Goal: Find specific page/section: Find specific page/section

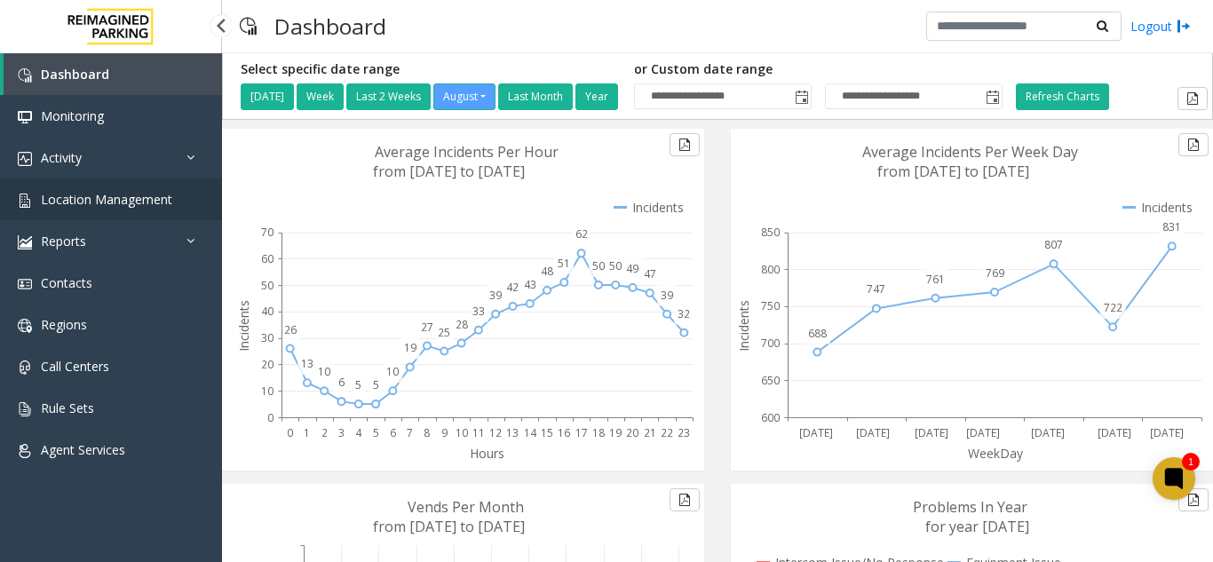
drag, startPoint x: 218, startPoint y: 195, endPoint x: 194, endPoint y: 199, distance: 24.2
click at [217, 195] on link "Location Management" at bounding box center [111, 199] width 222 height 42
click at [130, 202] on span "Location Management" at bounding box center [106, 199] width 131 height 17
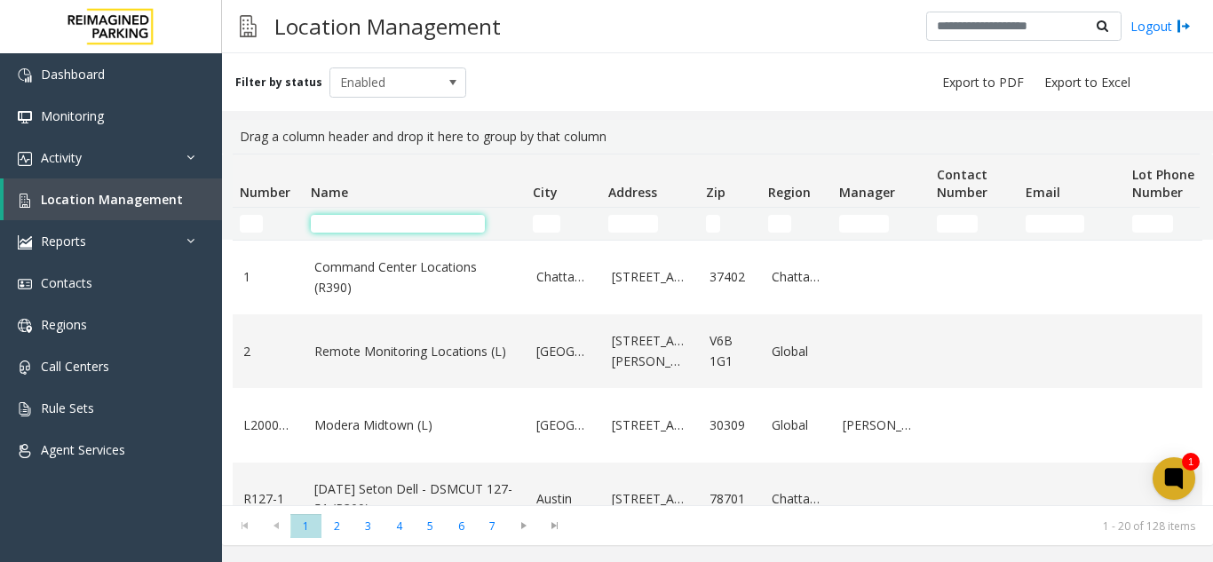
click at [349, 219] on input "Name Filter" at bounding box center [398, 224] width 174 height 18
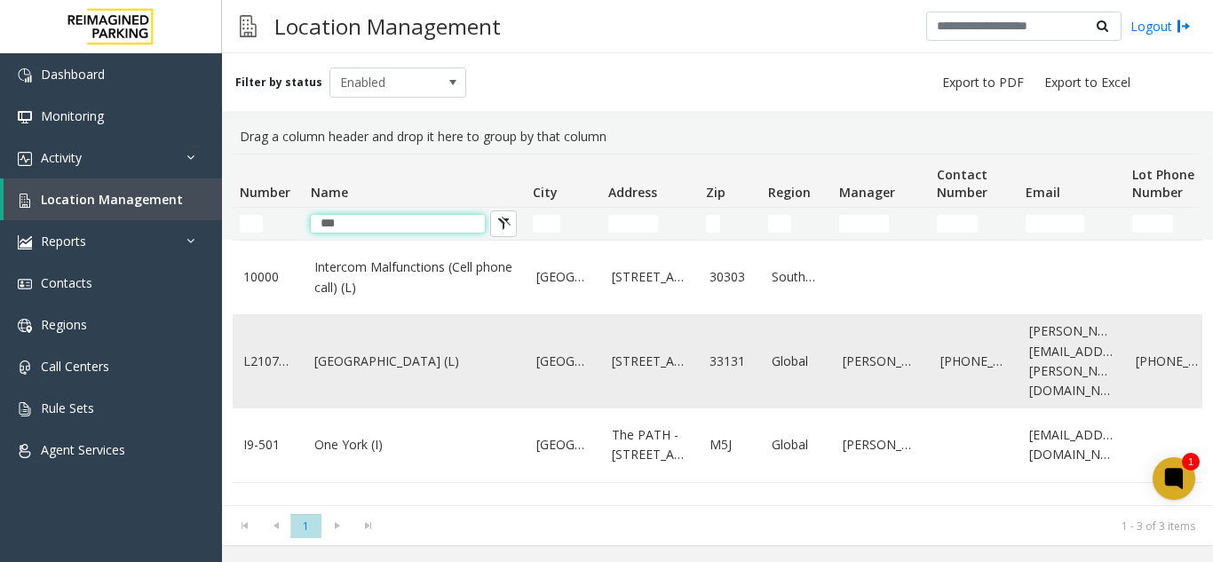
type input "***"
click at [360, 369] on link "[GEOGRAPHIC_DATA] (L)" at bounding box center [414, 362] width 201 height 20
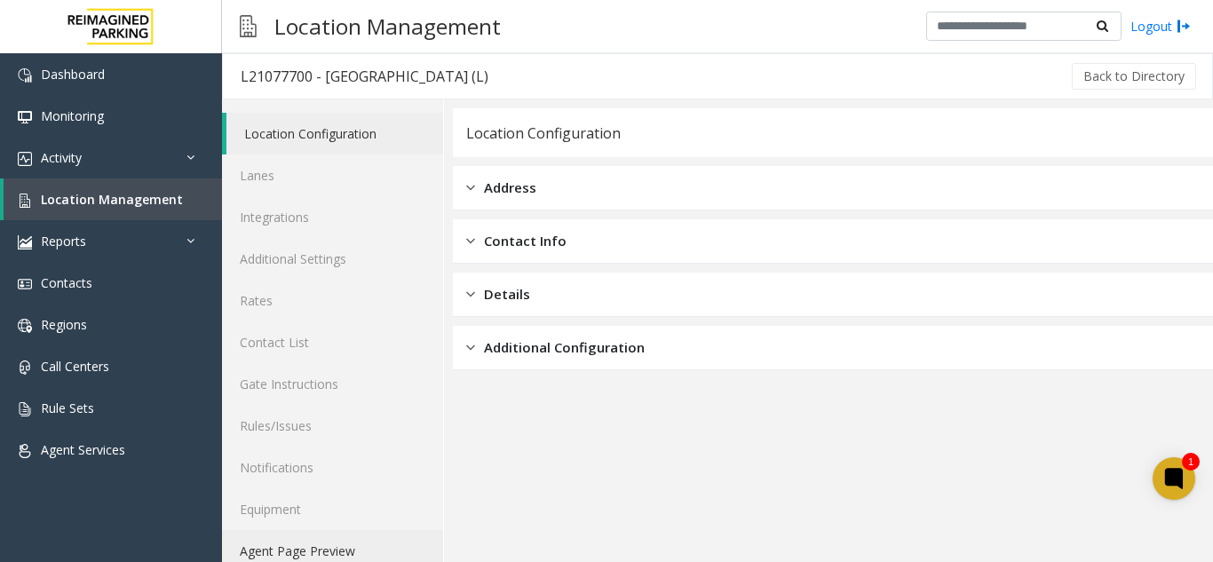
click at [256, 557] on link "Agent Page Preview" at bounding box center [332, 551] width 221 height 42
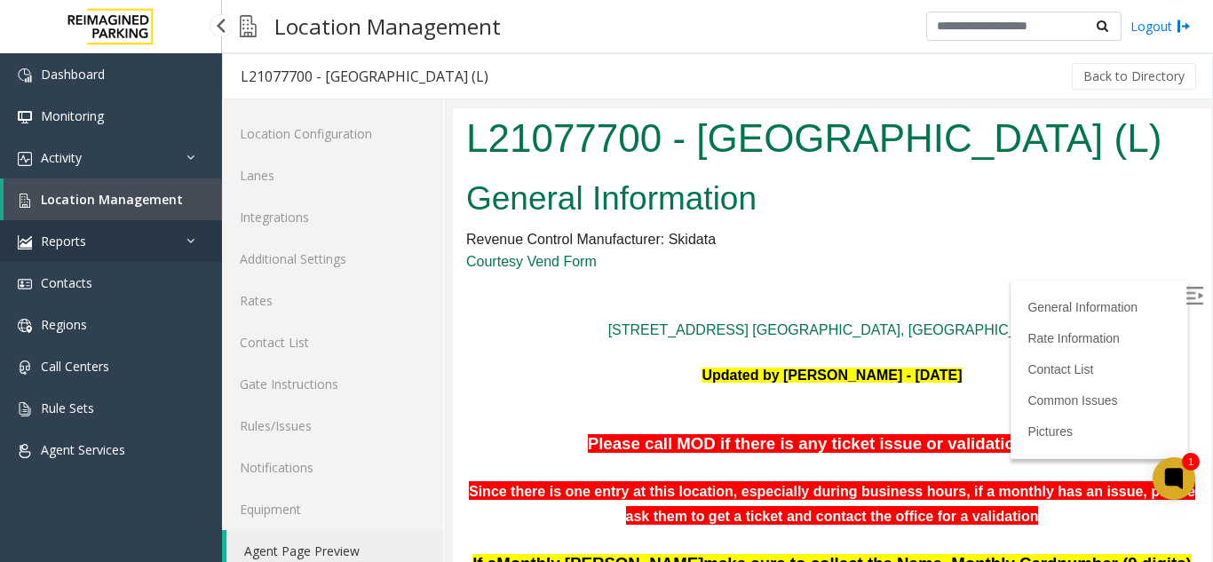
click at [133, 244] on link "Reports" at bounding box center [111, 241] width 222 height 42
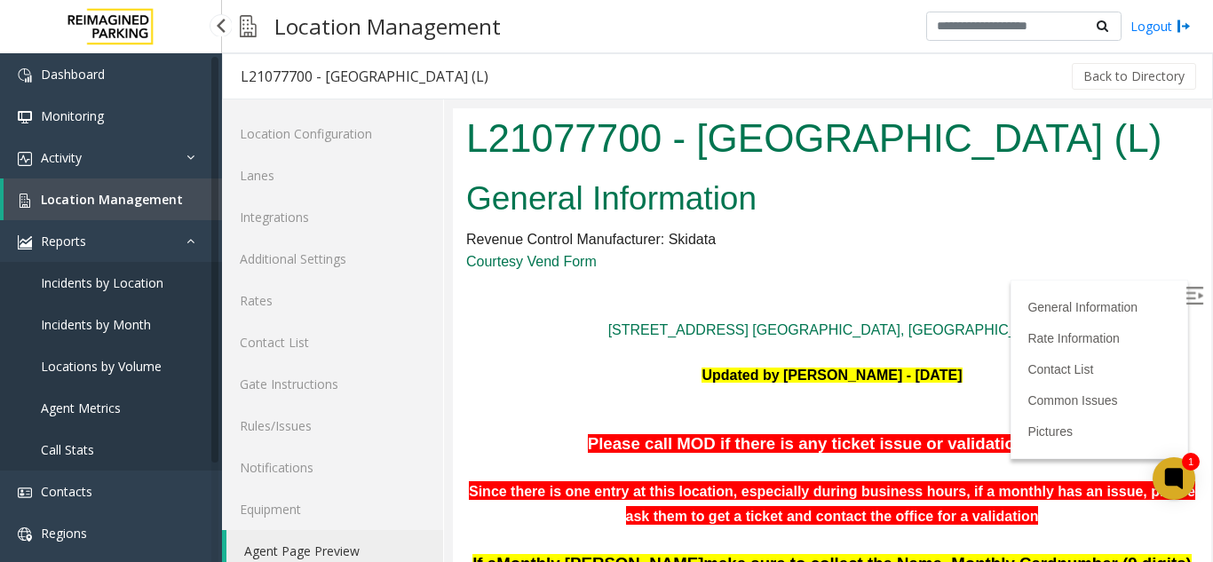
click at [137, 212] on link "Location Management" at bounding box center [113, 199] width 218 height 42
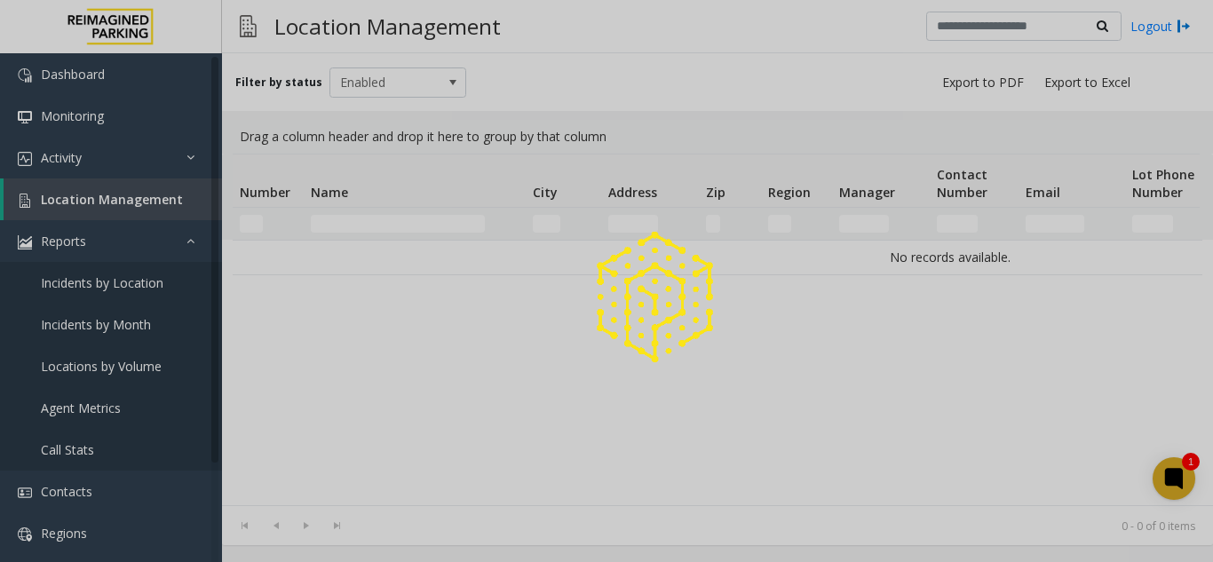
click at [137, 212] on div at bounding box center [606, 281] width 1213 height 562
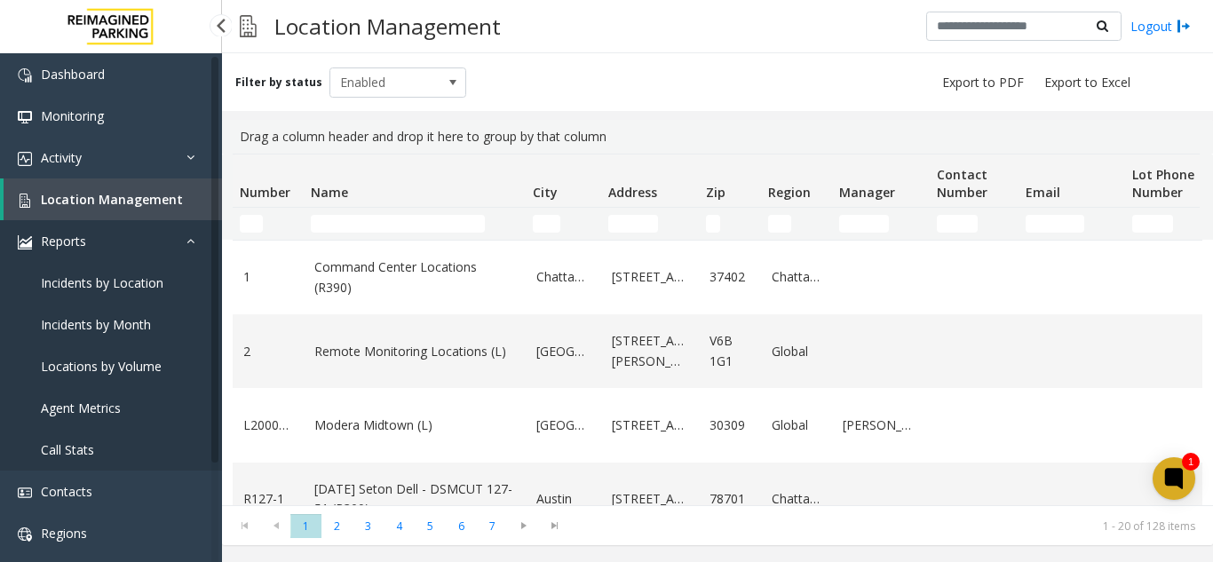
click at [113, 225] on link "Reports" at bounding box center [111, 241] width 222 height 42
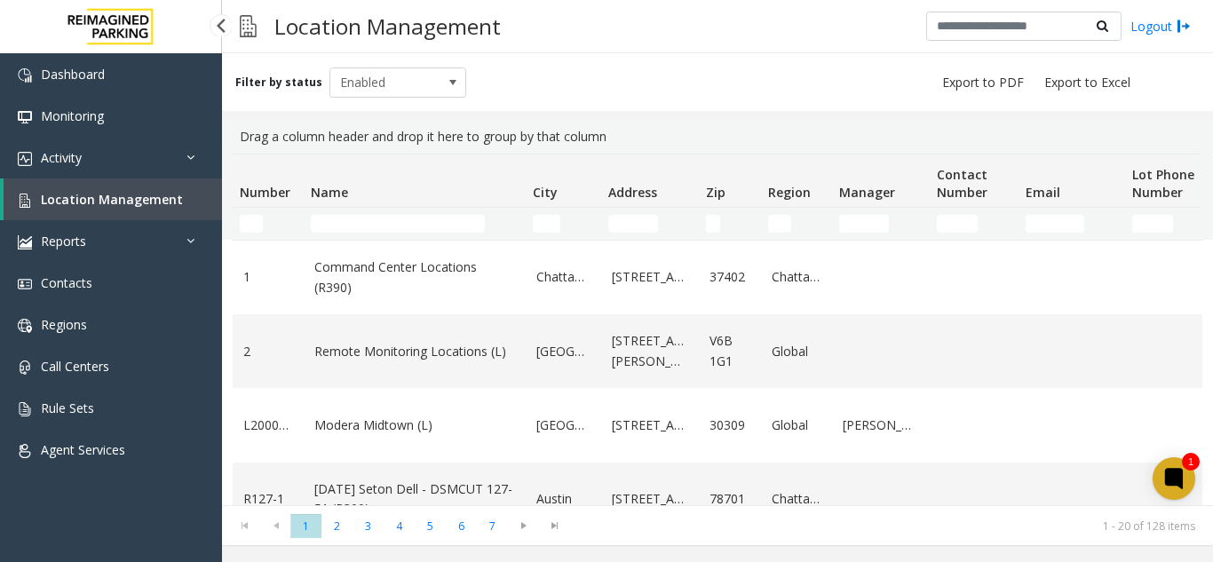
click at [106, 216] on link "Location Management" at bounding box center [113, 199] width 218 height 42
click at [107, 171] on link "Activity" at bounding box center [111, 158] width 222 height 42
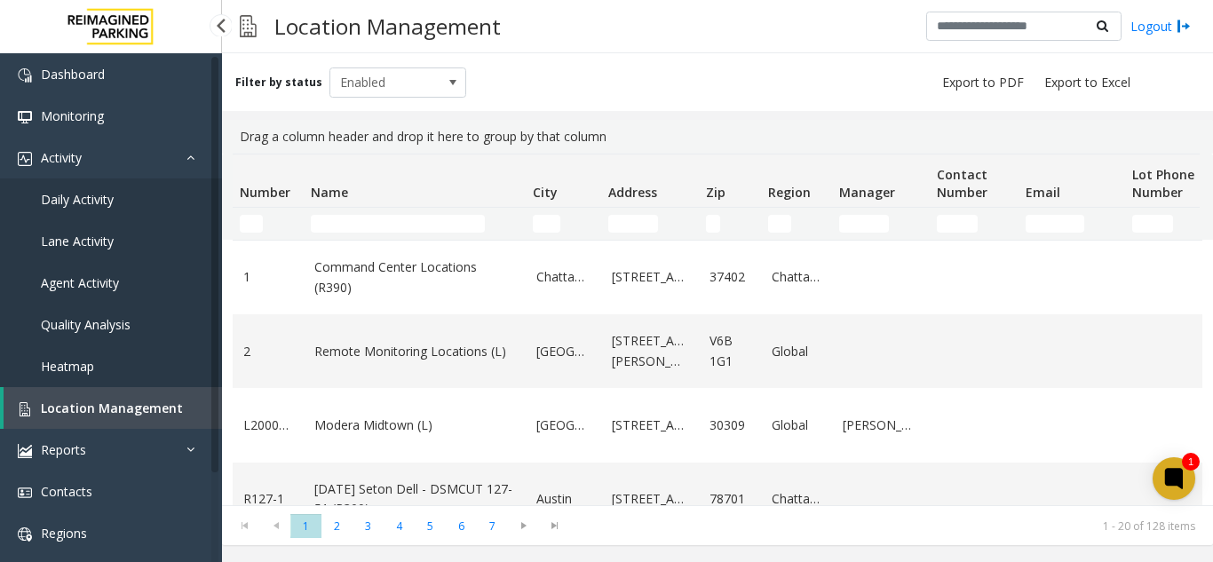
click at [90, 205] on span "Daily Activity" at bounding box center [77, 199] width 73 height 17
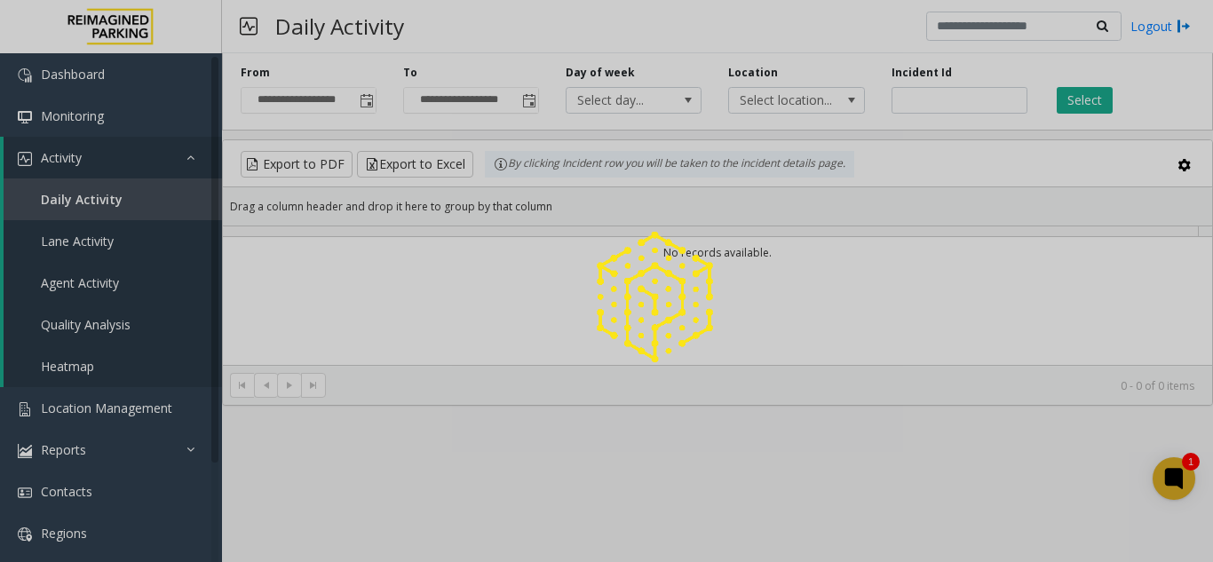
click at [89, 206] on div at bounding box center [606, 281] width 1213 height 562
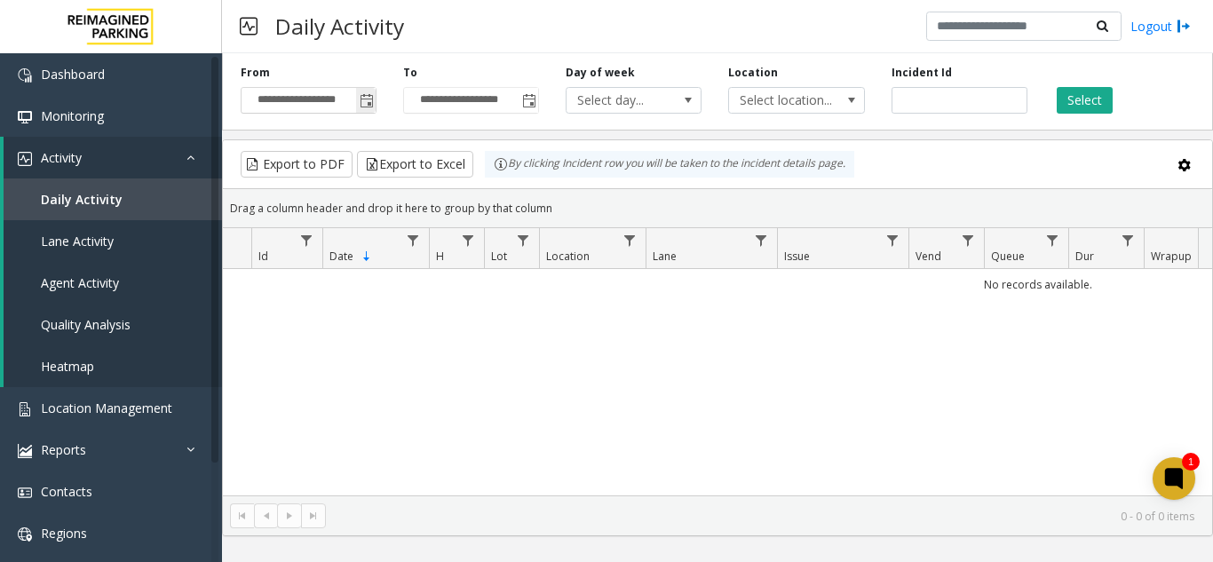
click at [368, 112] on div "**********" at bounding box center [717, 88] width 991 height 84
click at [363, 103] on span "Toggle popup" at bounding box center [367, 101] width 14 height 14
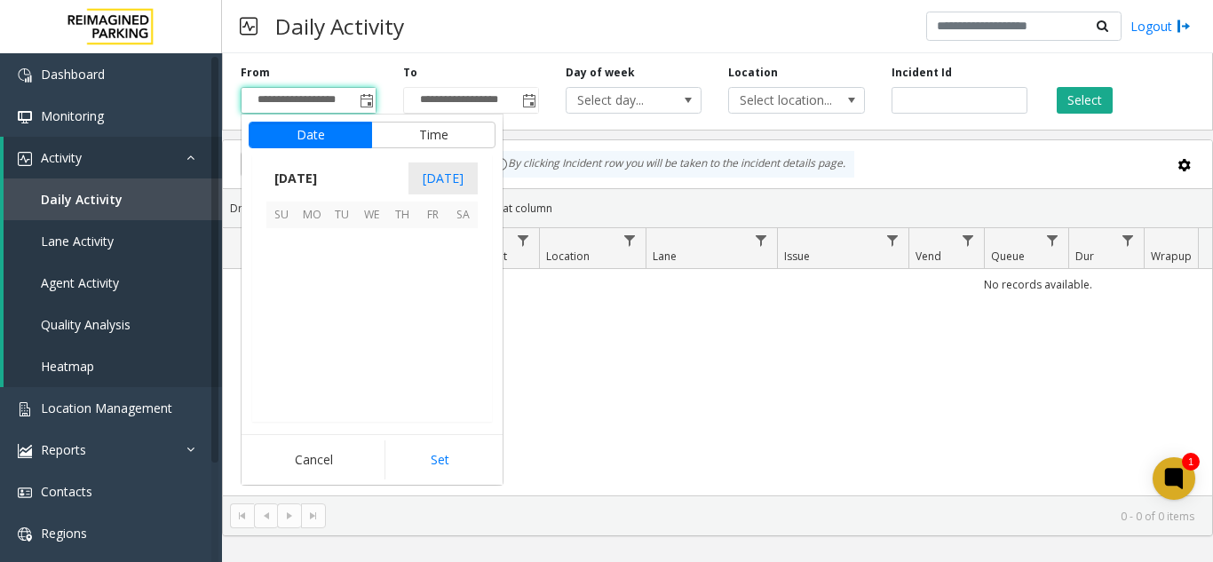
scroll to position [318413, 0]
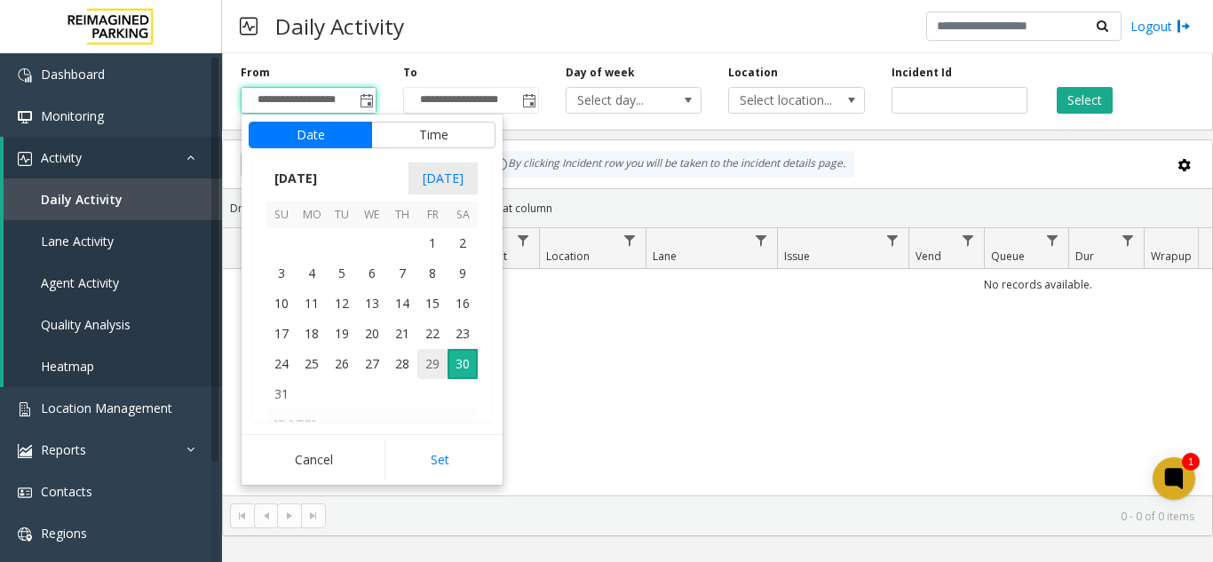
click at [425, 364] on span "29" at bounding box center [432, 364] width 30 height 30
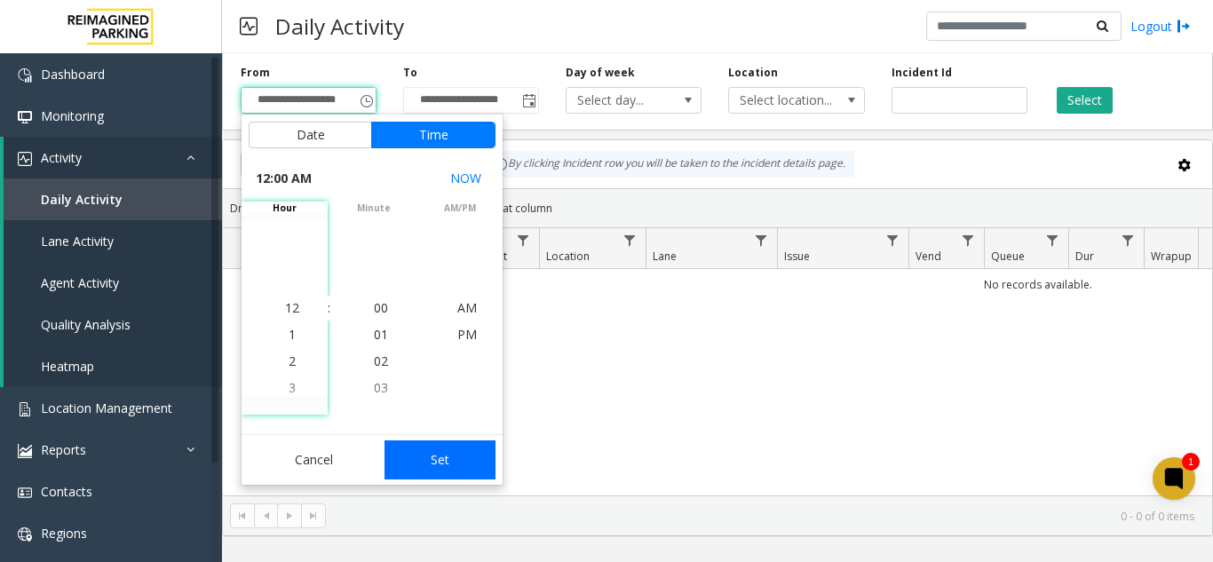
click at [435, 457] on button "Set" at bounding box center [440, 459] width 112 height 39
type input "**********"
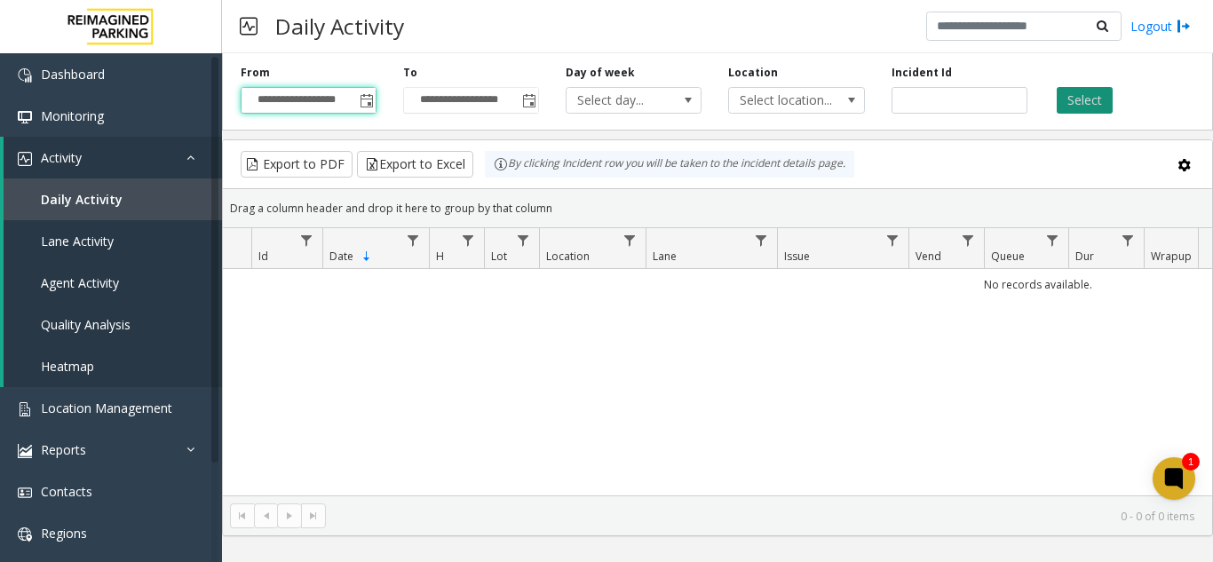
click at [1109, 98] on button "Select" at bounding box center [1084, 100] width 56 height 27
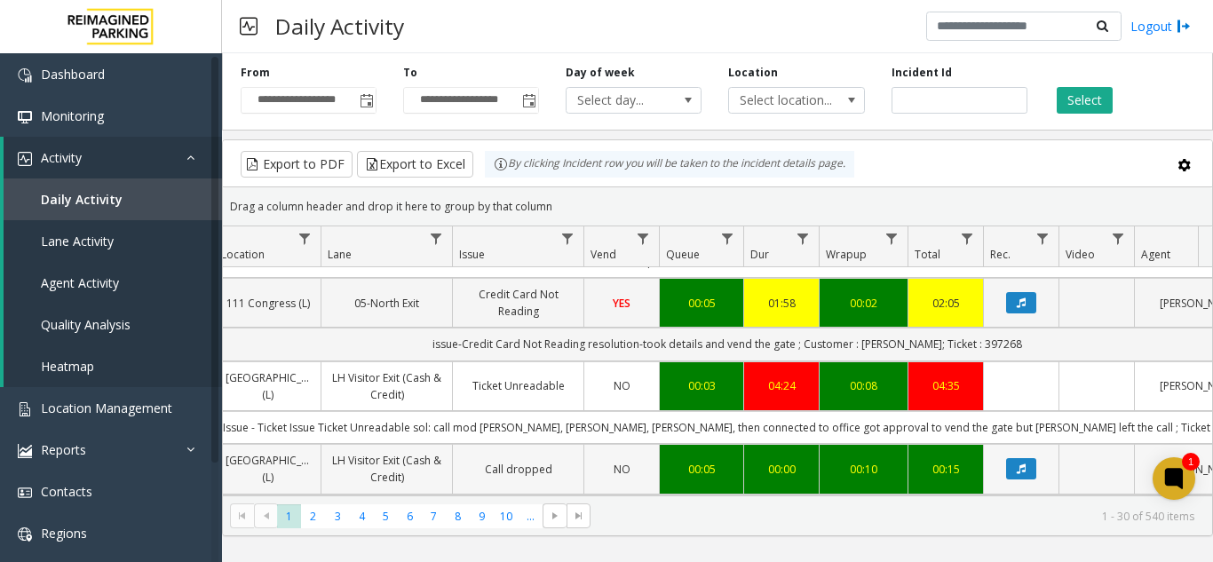
scroll to position [0, 325]
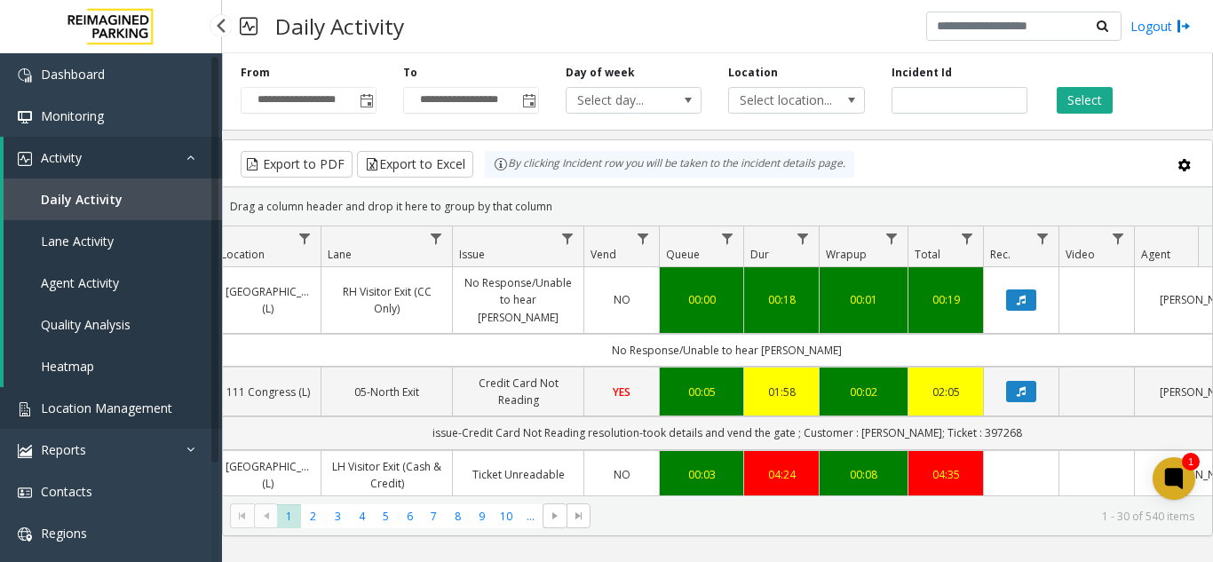
click at [123, 407] on span "Location Management" at bounding box center [106, 407] width 131 height 17
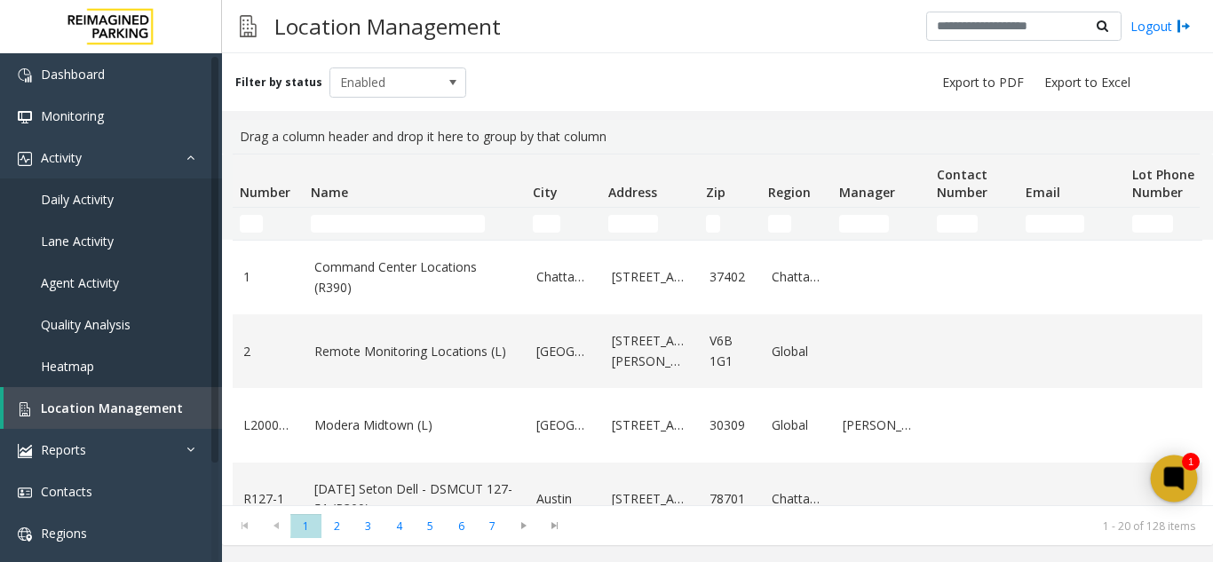
click at [1159, 485] on icon at bounding box center [1173, 478] width 29 height 29
click at [137, 405] on span "Location Management" at bounding box center [112, 407] width 142 height 17
click at [1174, 485] on icon at bounding box center [1173, 477] width 13 height 13
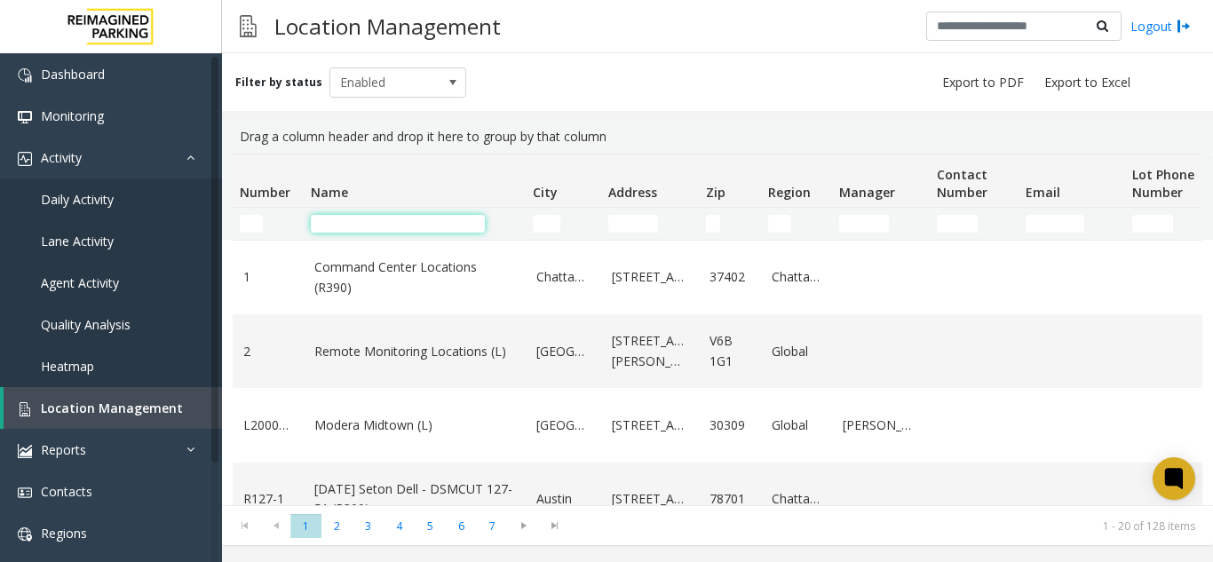
click at [348, 220] on input "Name Filter" at bounding box center [398, 224] width 174 height 18
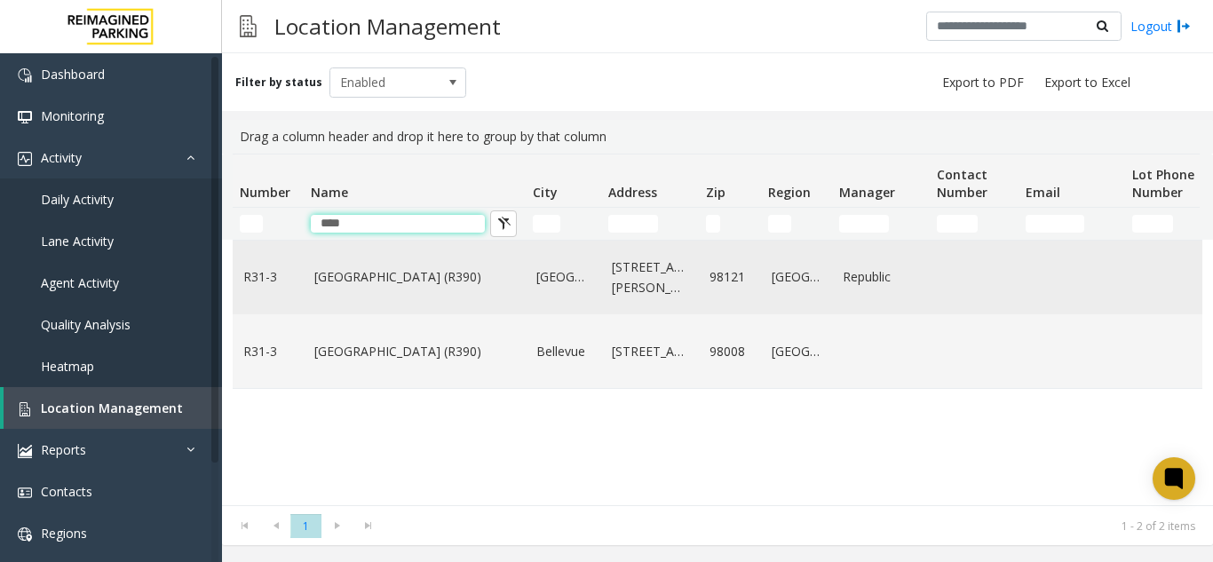
type input "****"
click at [363, 285] on link "Bell Street Garage (R390)" at bounding box center [414, 277] width 201 height 20
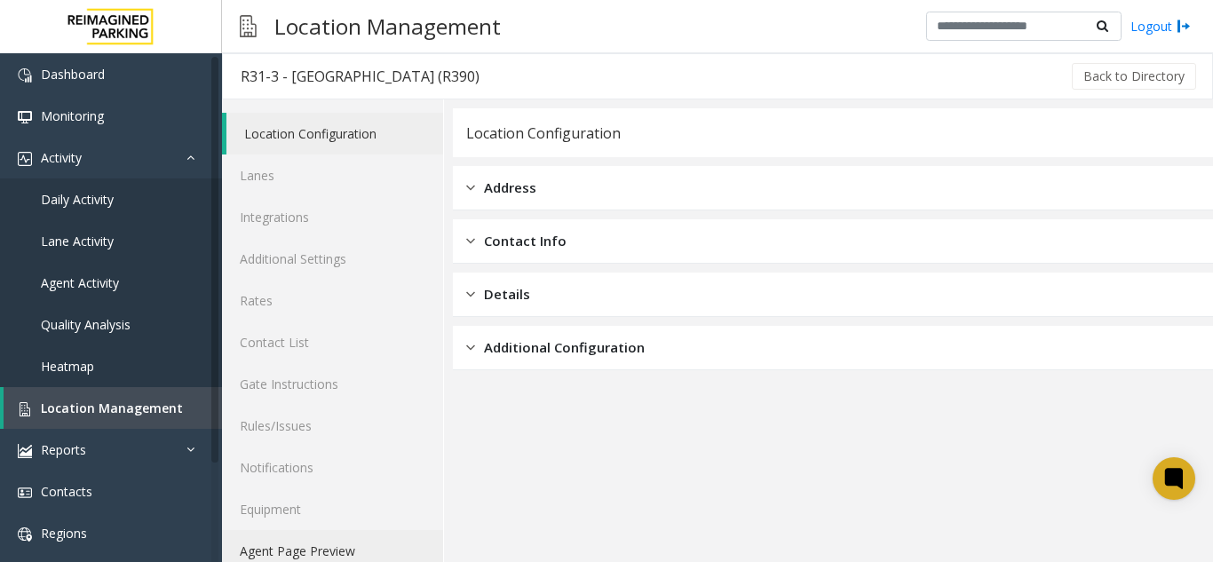
click at [366, 558] on link "Agent Page Preview" at bounding box center [332, 551] width 221 height 42
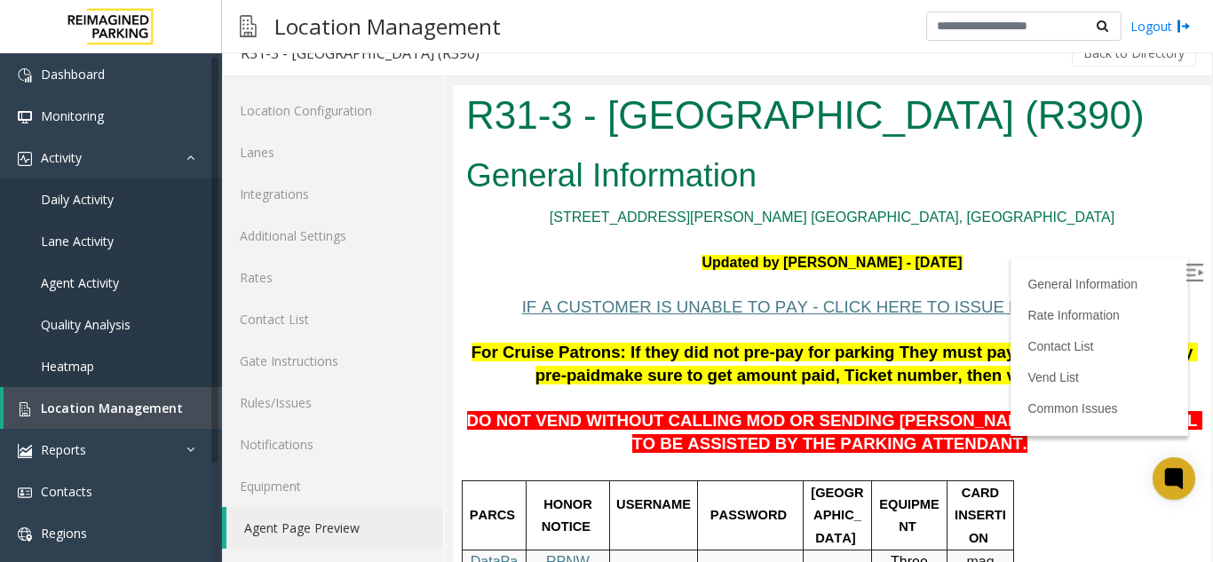
click at [1183, 282] on label at bounding box center [1196, 275] width 27 height 27
drag, startPoint x: 455, startPoint y: 109, endPoint x: 1072, endPoint y: 123, distance: 617.2
click at [1072, 123] on div "R31-3 - Bell Street Garage (R390)" at bounding box center [832, 117] width 758 height 65
copy h1 "R31-3 - Bell Street Garage (R390)"
click at [1185, 275] on img at bounding box center [1194, 273] width 18 height 18
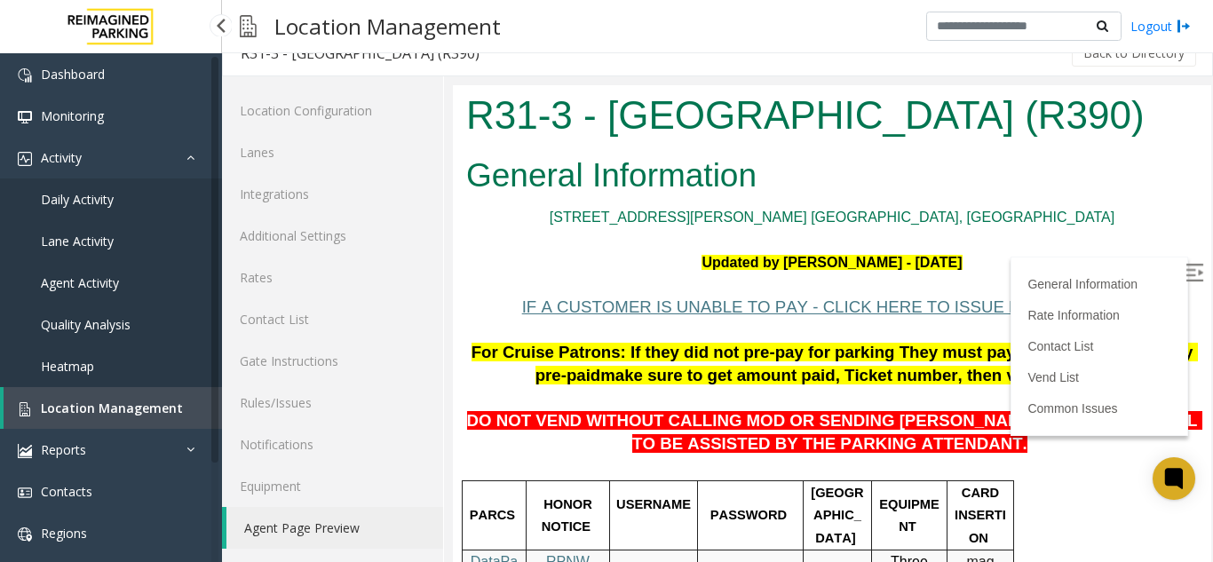
click at [100, 407] on span "Location Management" at bounding box center [112, 407] width 142 height 17
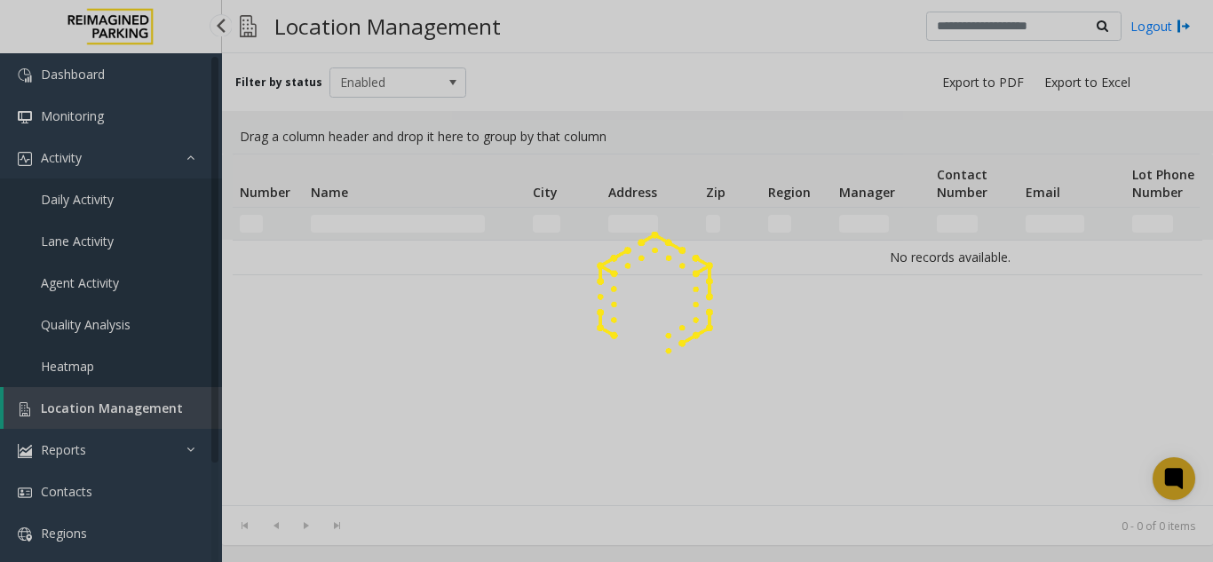
drag, startPoint x: 100, startPoint y: 407, endPoint x: 336, endPoint y: 11, distance: 461.3
click at [154, 311] on div at bounding box center [606, 281] width 1213 height 562
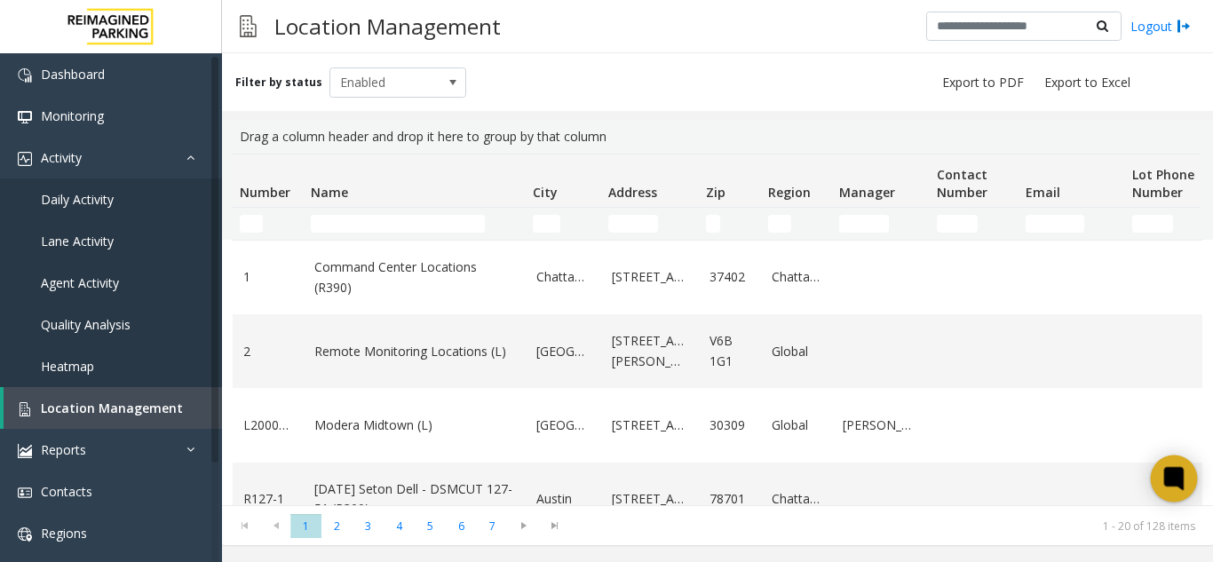
click at [1167, 484] on icon at bounding box center [1173, 477] width 13 height 13
click at [154, 407] on span "Location Management" at bounding box center [112, 407] width 142 height 17
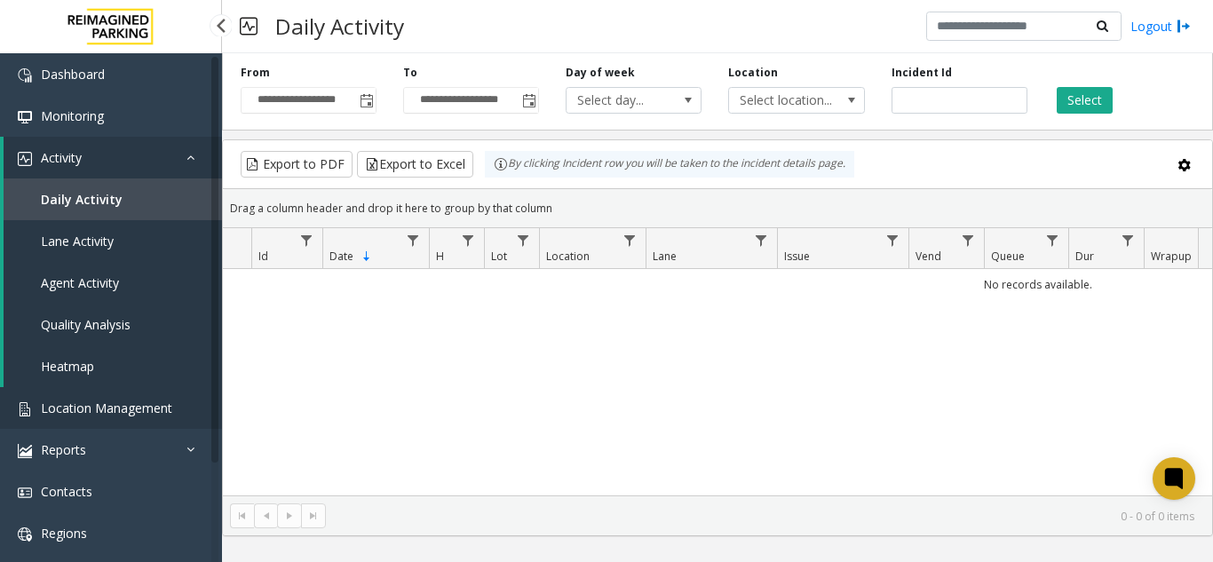
click at [115, 414] on span "Location Management" at bounding box center [106, 407] width 131 height 17
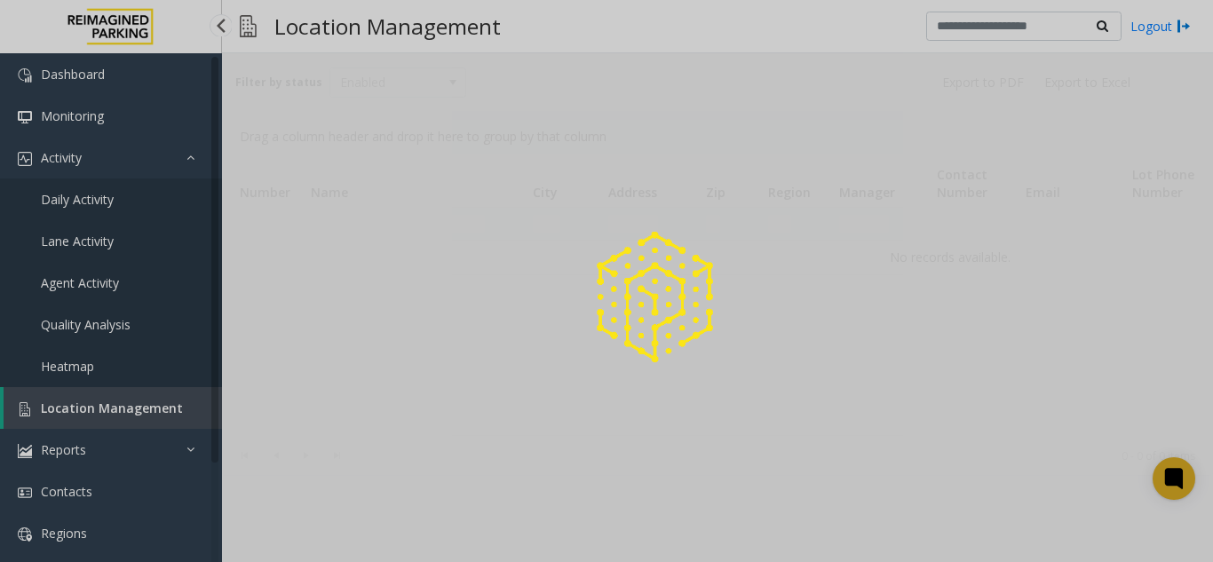
click at [115, 414] on div at bounding box center [606, 281] width 1213 height 562
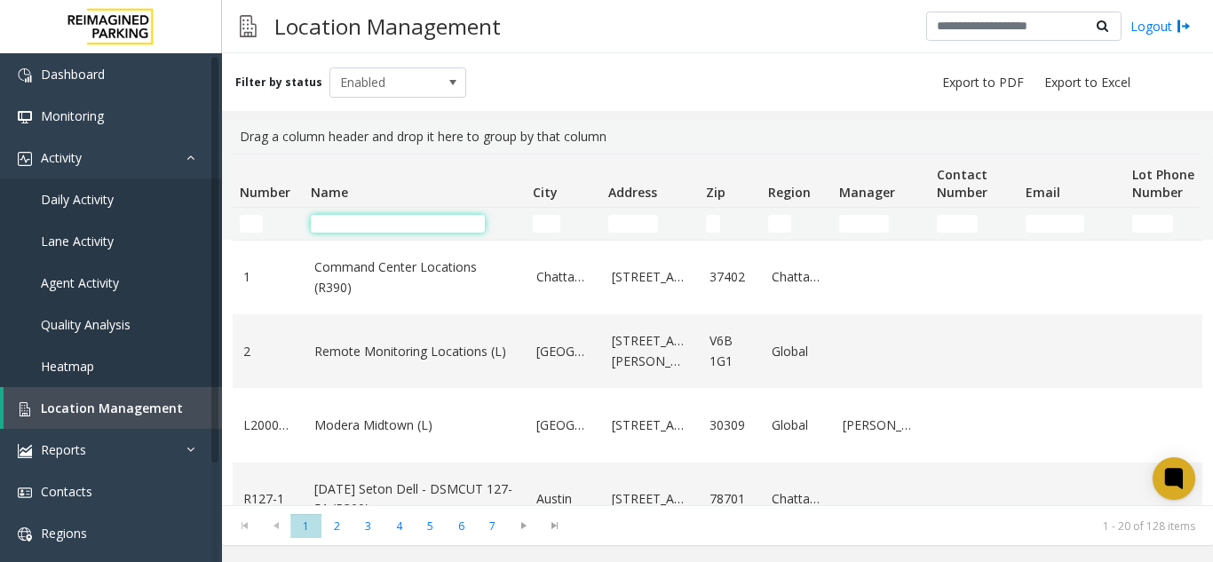
click at [341, 232] on input "Name Filter" at bounding box center [398, 224] width 174 height 18
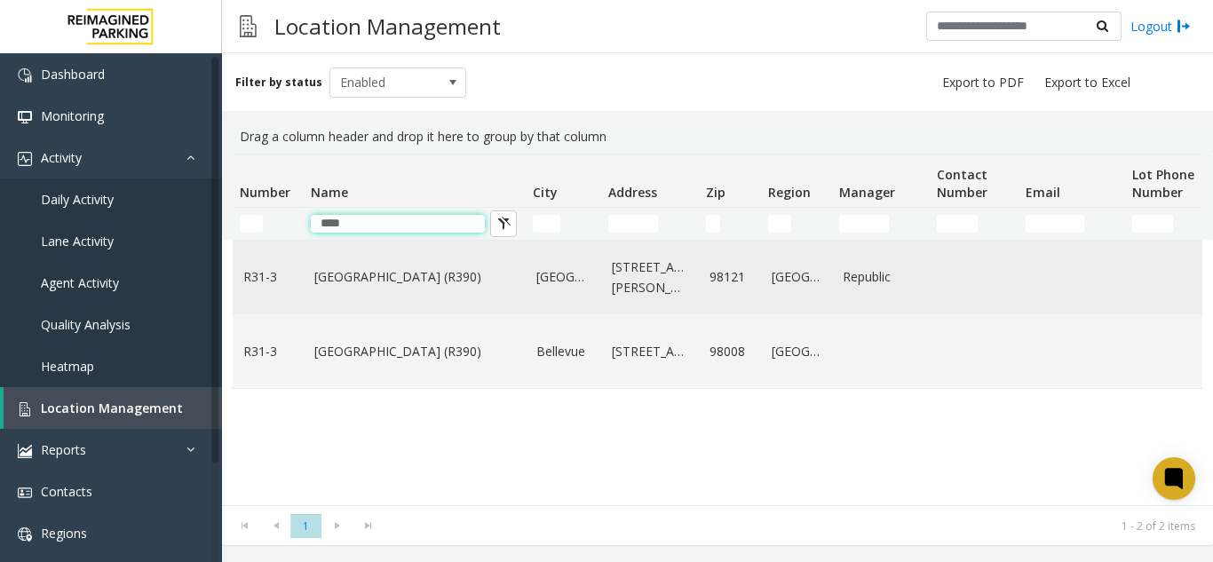
type input "****"
click at [392, 289] on td "Bell Street Garage (R390)" at bounding box center [415, 278] width 222 height 74
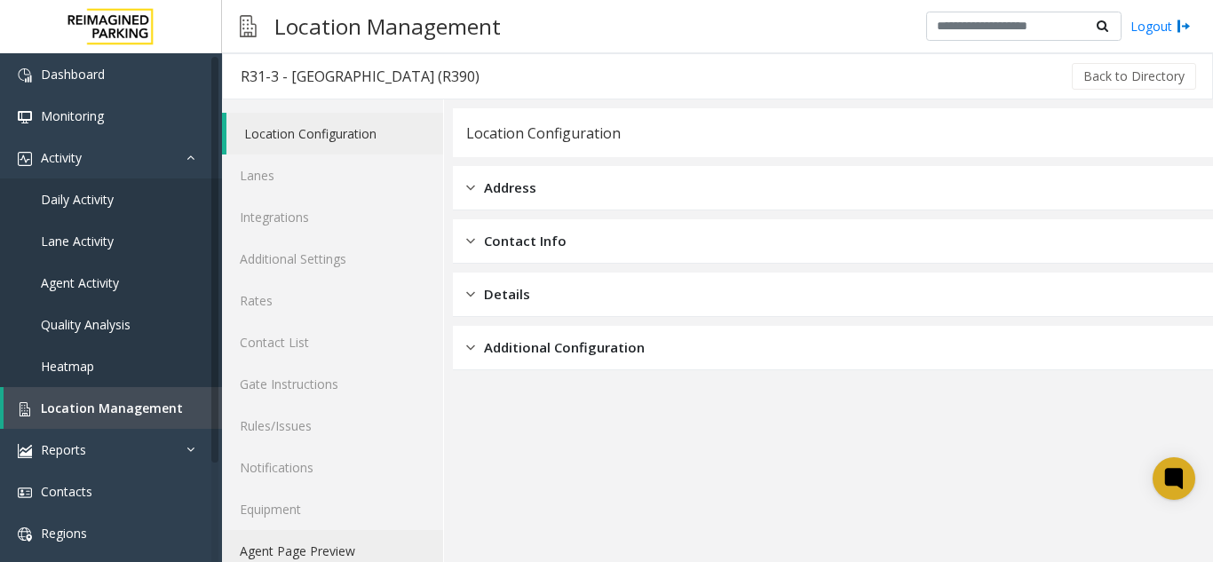
click at [411, 542] on link "Agent Page Preview" at bounding box center [332, 551] width 221 height 42
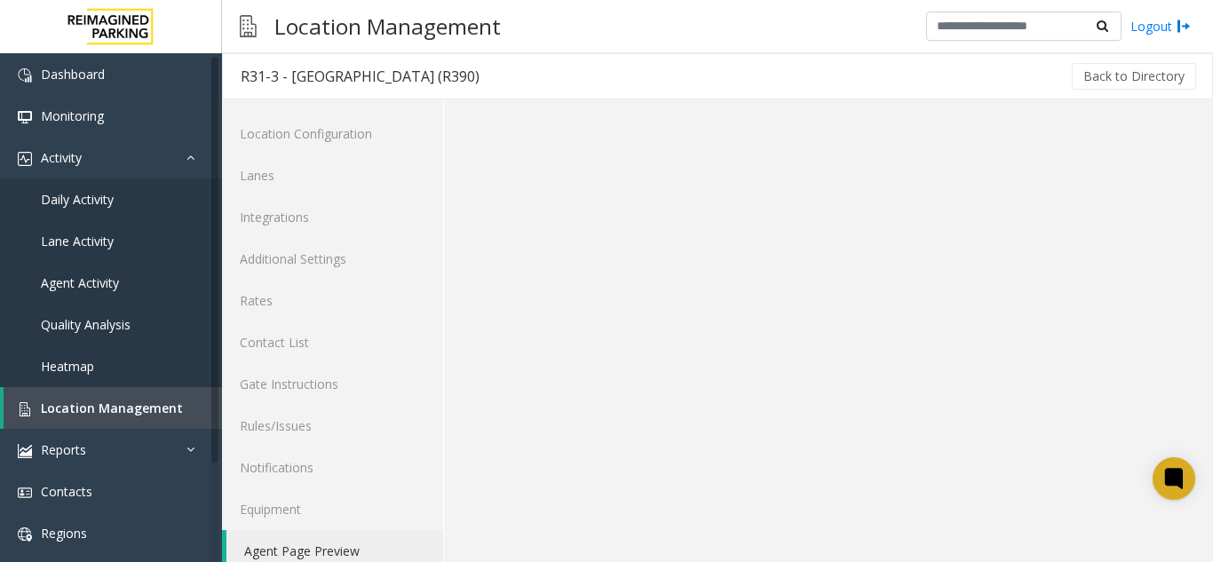
click at [411, 542] on link "Agent Page Preview" at bounding box center [334, 551] width 217 height 42
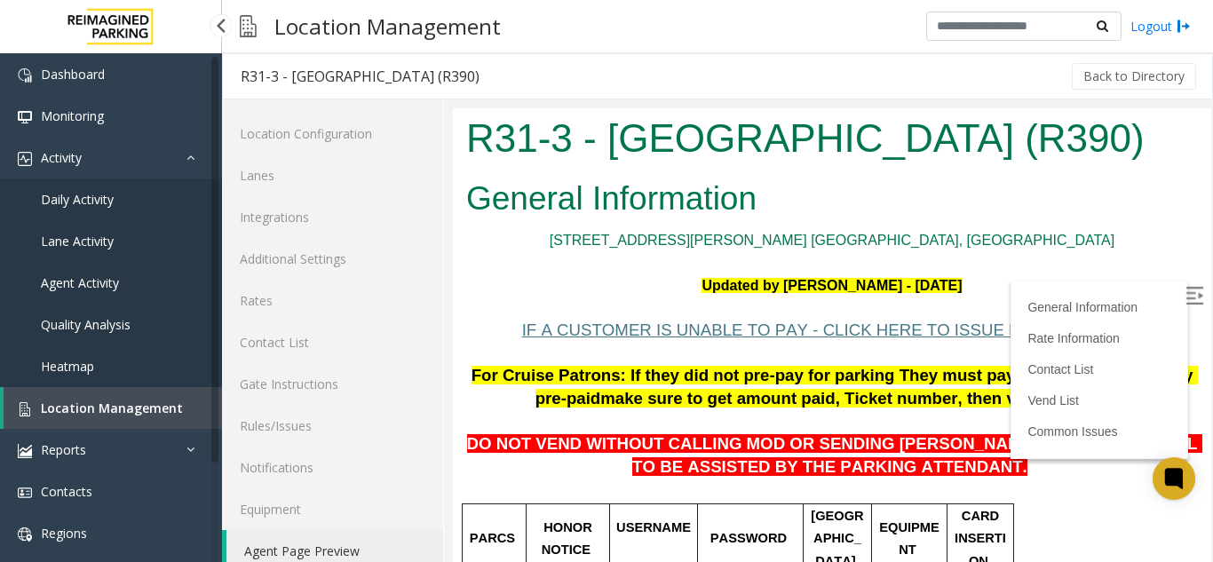
click at [122, 403] on span "Location Management" at bounding box center [112, 407] width 142 height 17
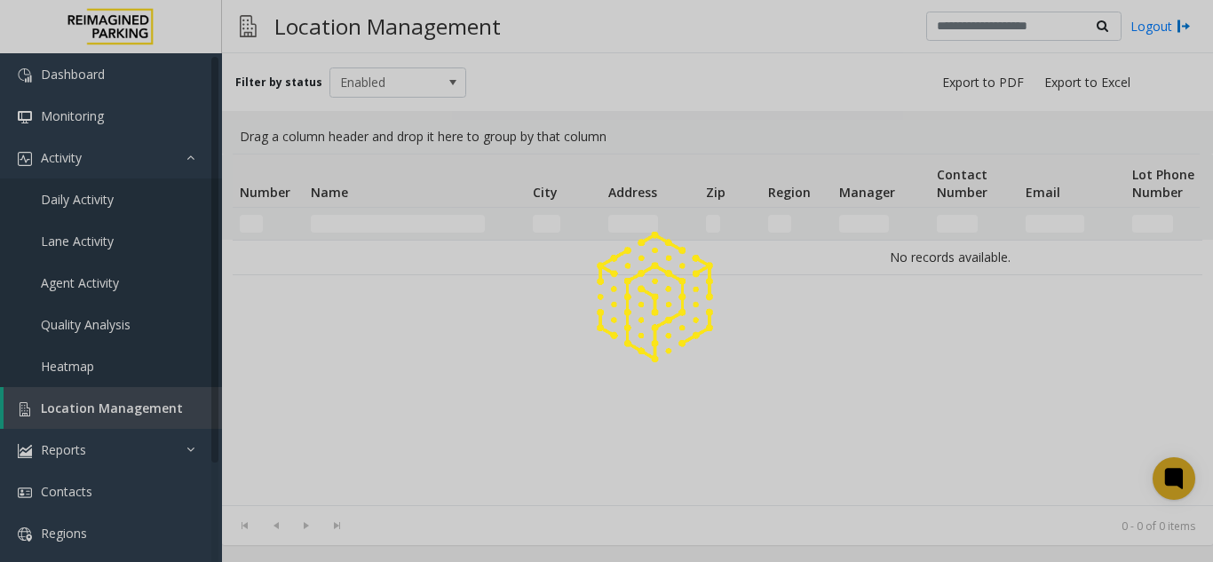
click at [122, 403] on div at bounding box center [606, 281] width 1213 height 562
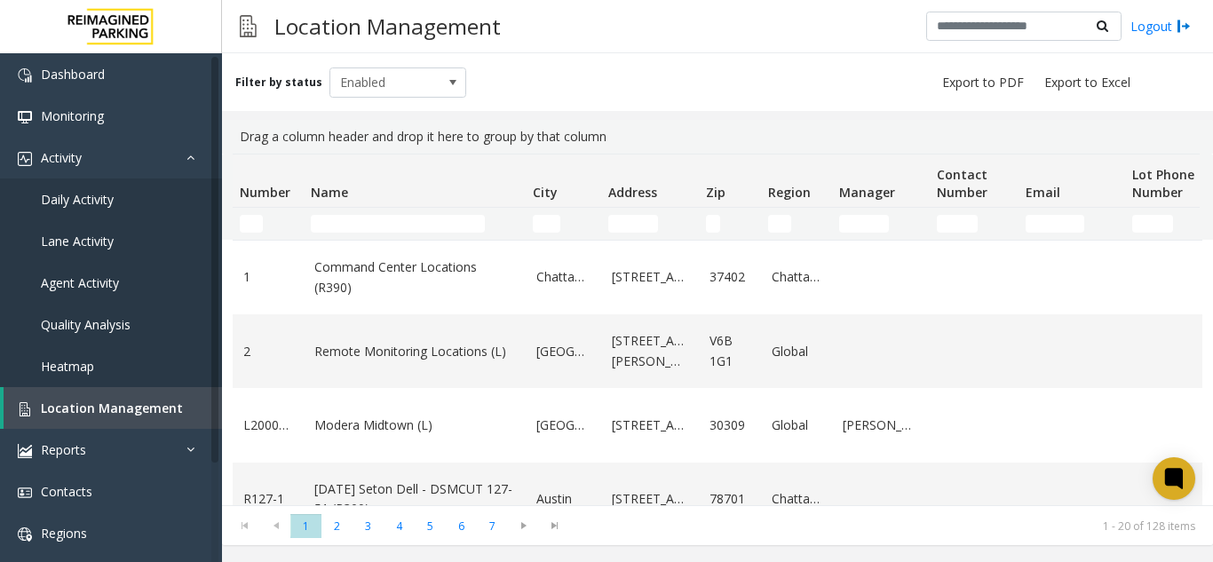
click at [338, 212] on td "Name Filter" at bounding box center [415, 224] width 222 height 32
click at [341, 227] on input "Name Filter" at bounding box center [398, 224] width 174 height 18
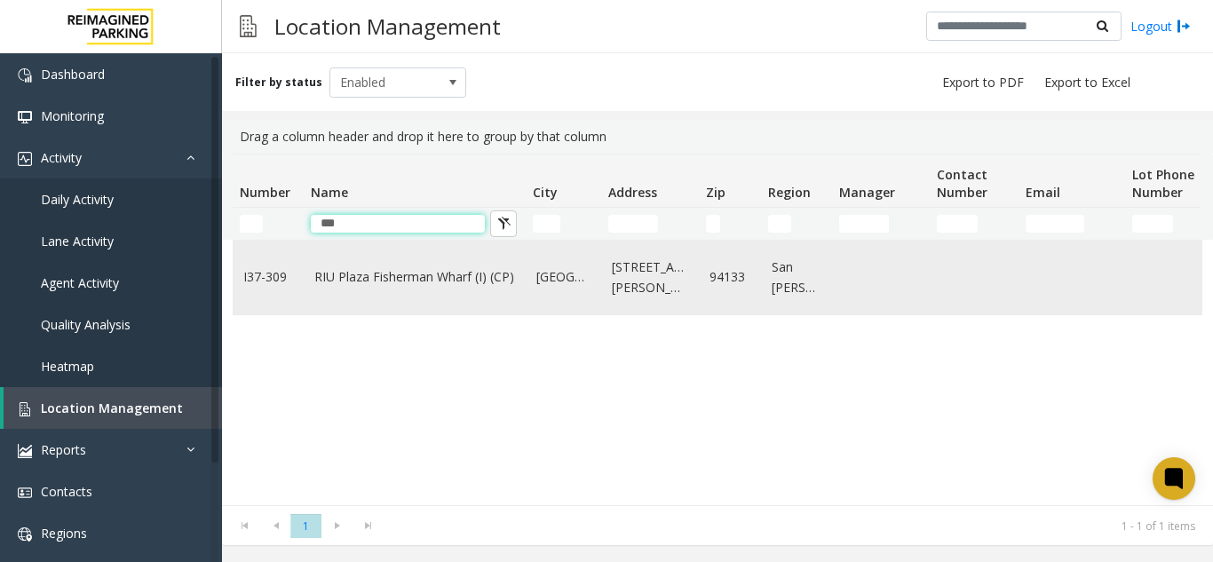
type input "***"
click at [360, 281] on link "RIU Plaza Fisherman Wharf (I) (CP)" at bounding box center [414, 277] width 201 height 20
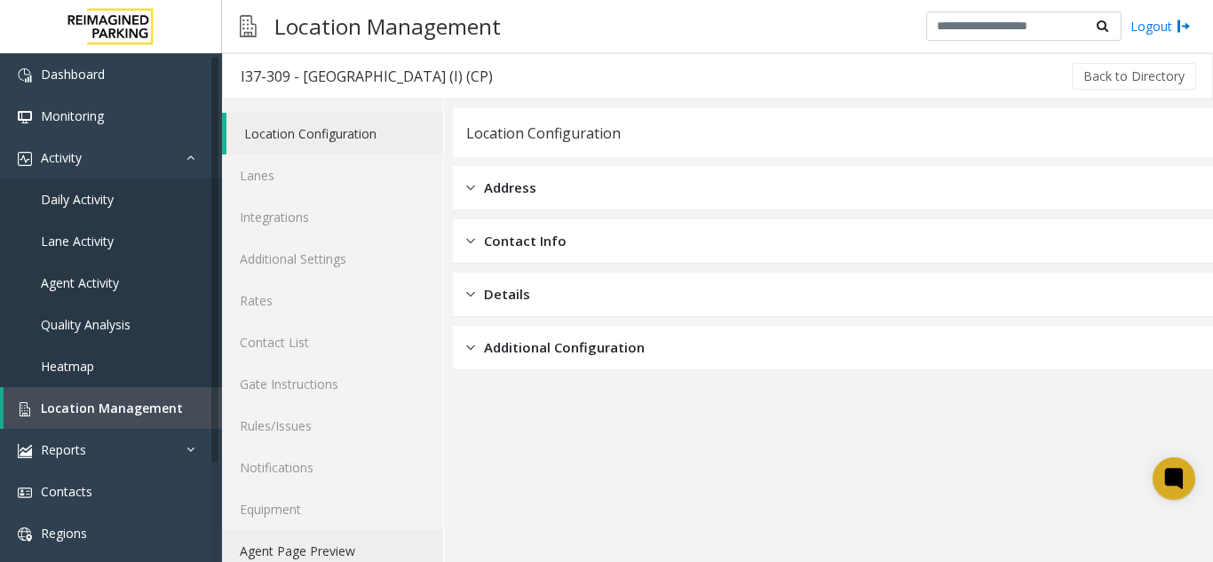
click at [340, 542] on link "Agent Page Preview" at bounding box center [332, 551] width 221 height 42
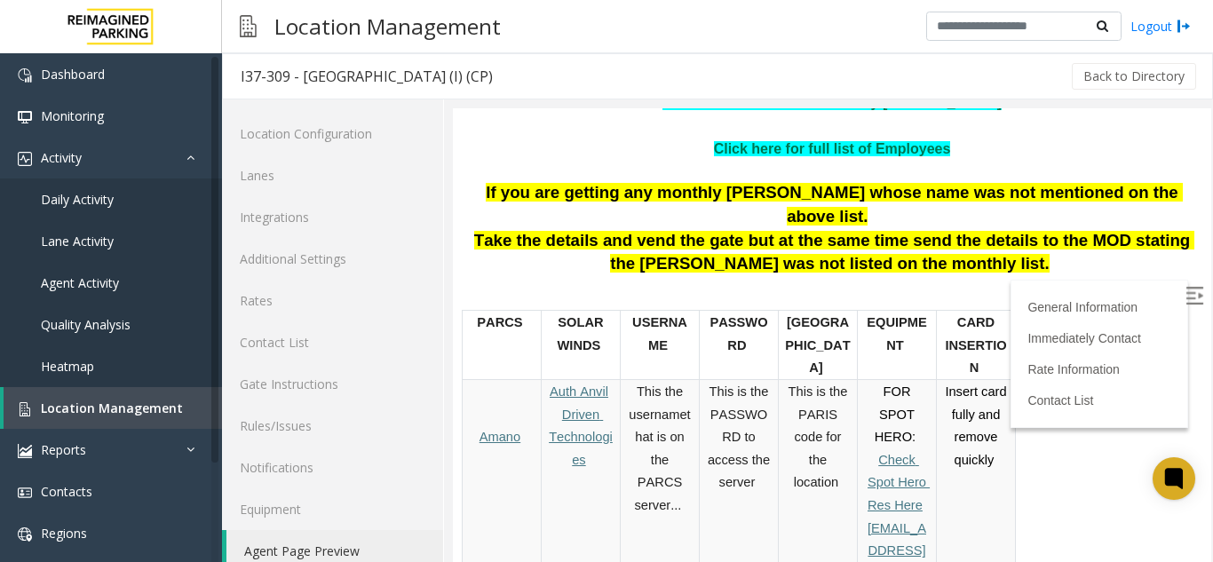
scroll to position [150, 0]
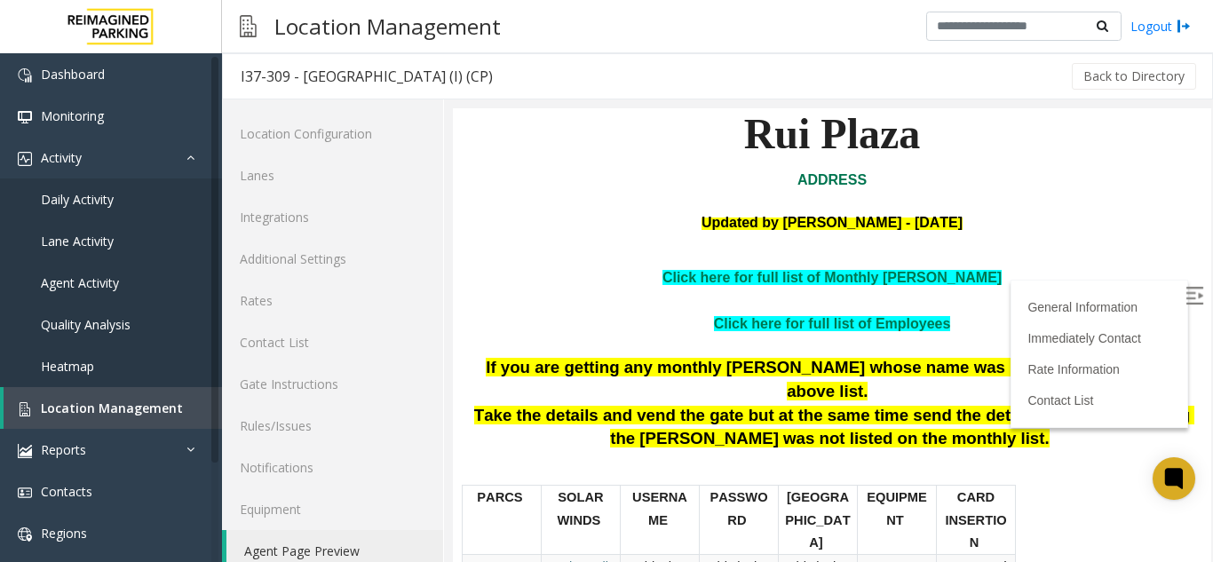
click at [755, 289] on p "Click here for full list of Monthly Parker" at bounding box center [832, 277] width 732 height 23
click at [750, 285] on link "Click here for full list of Monthly Parker" at bounding box center [831, 277] width 339 height 15
click at [138, 400] on span "Location Management" at bounding box center [112, 407] width 142 height 17
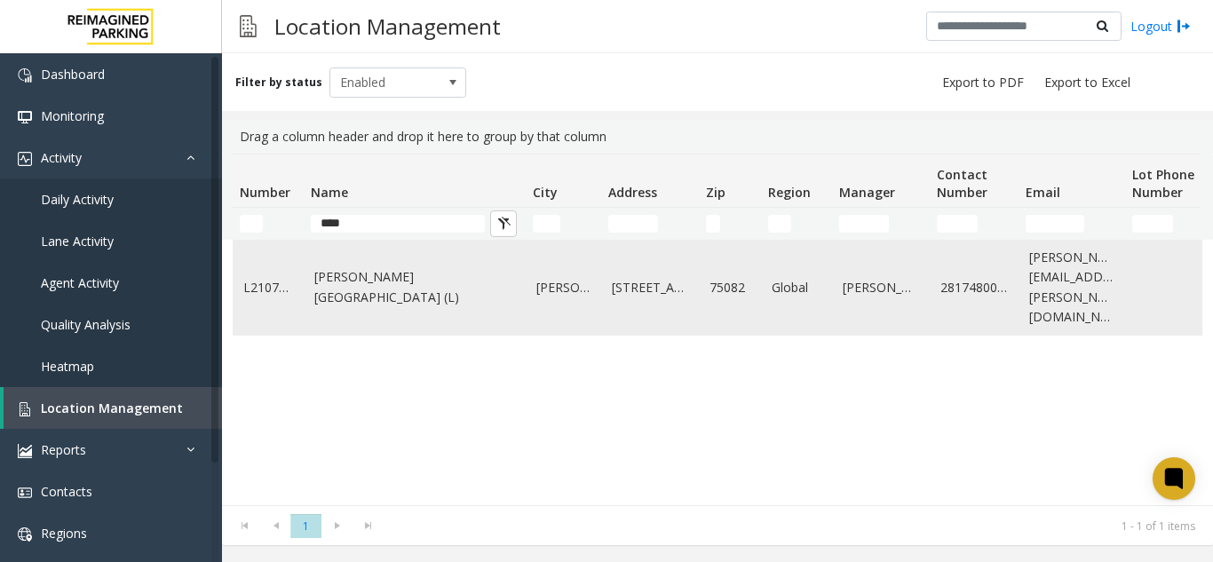
type input "****"
click at [358, 289] on td "Eisemann Center (L)" at bounding box center [415, 288] width 222 height 94
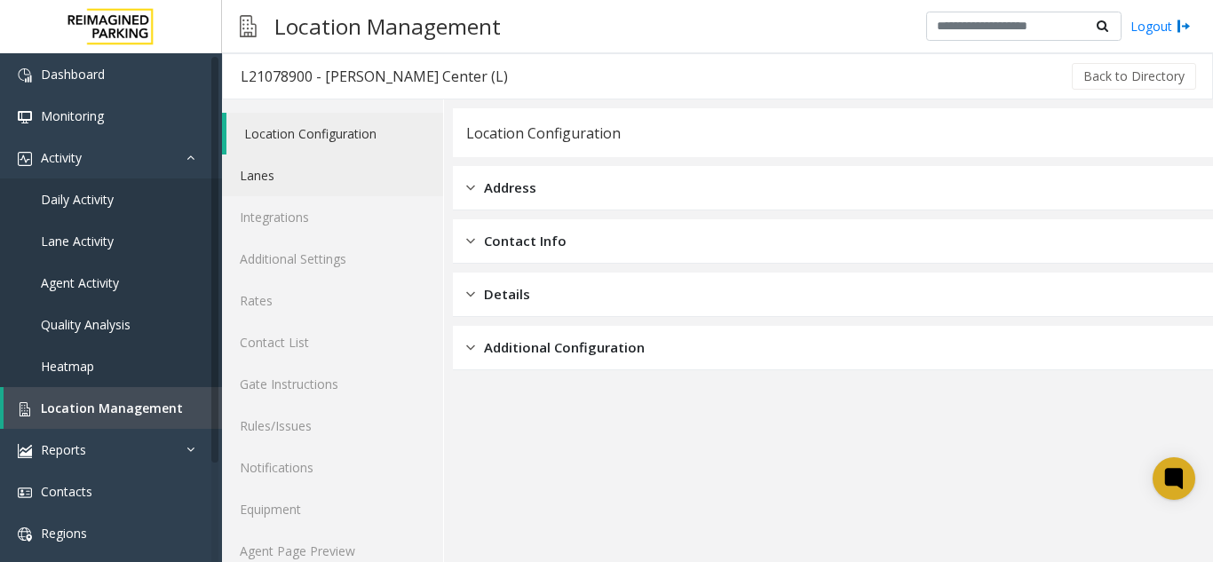
click at [299, 178] on link "Lanes" at bounding box center [332, 175] width 221 height 42
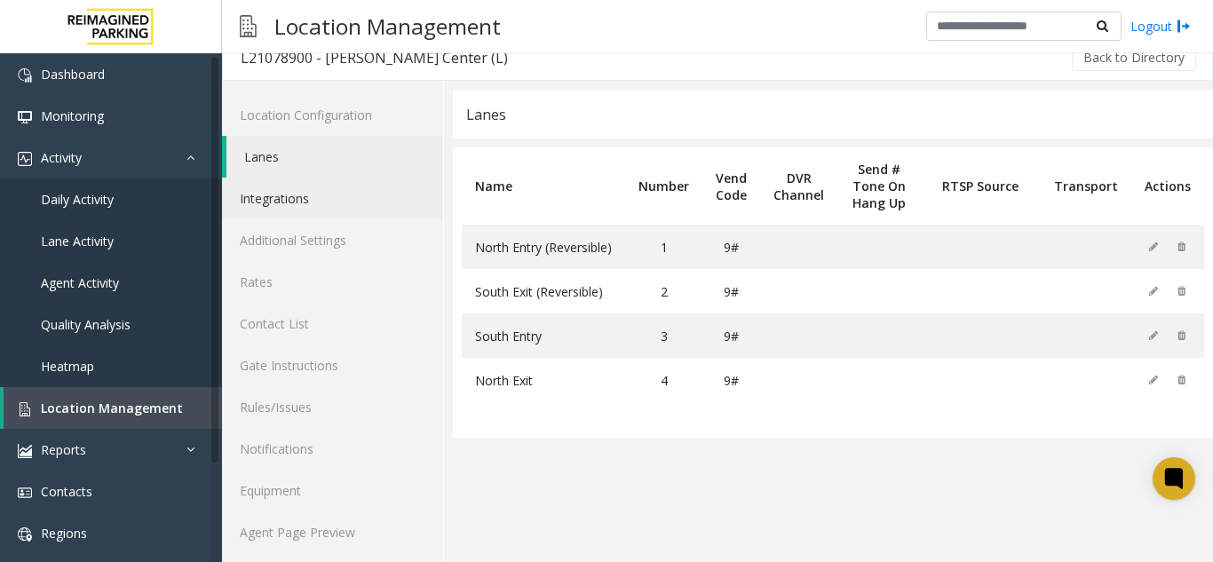
scroll to position [23, 0]
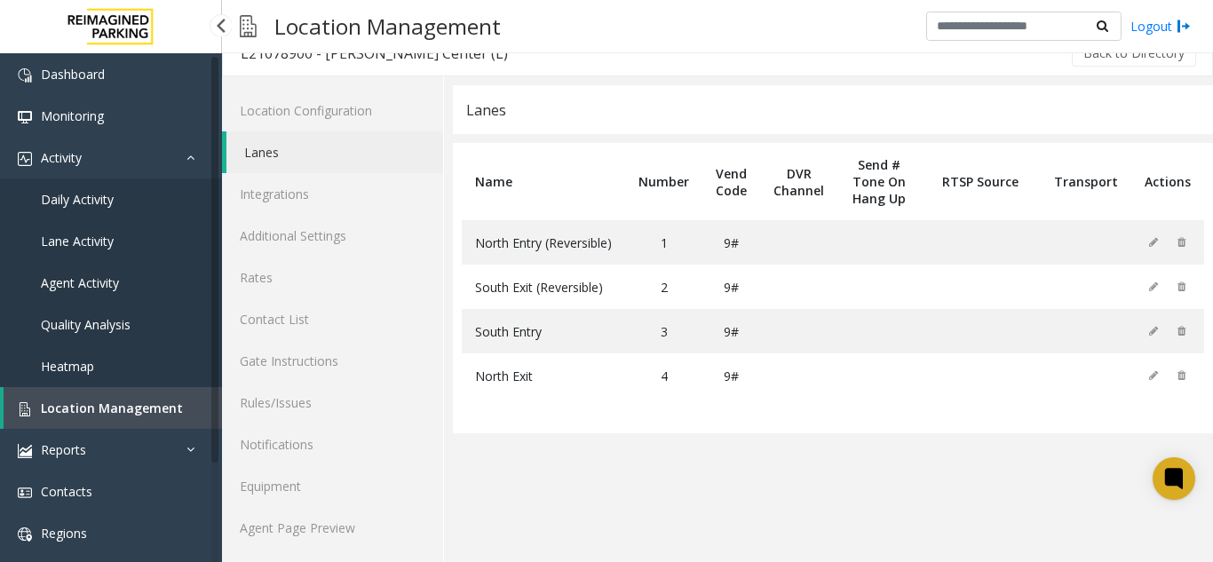
click at [79, 393] on link "Location Management" at bounding box center [113, 408] width 218 height 42
